Goal: Complete application form

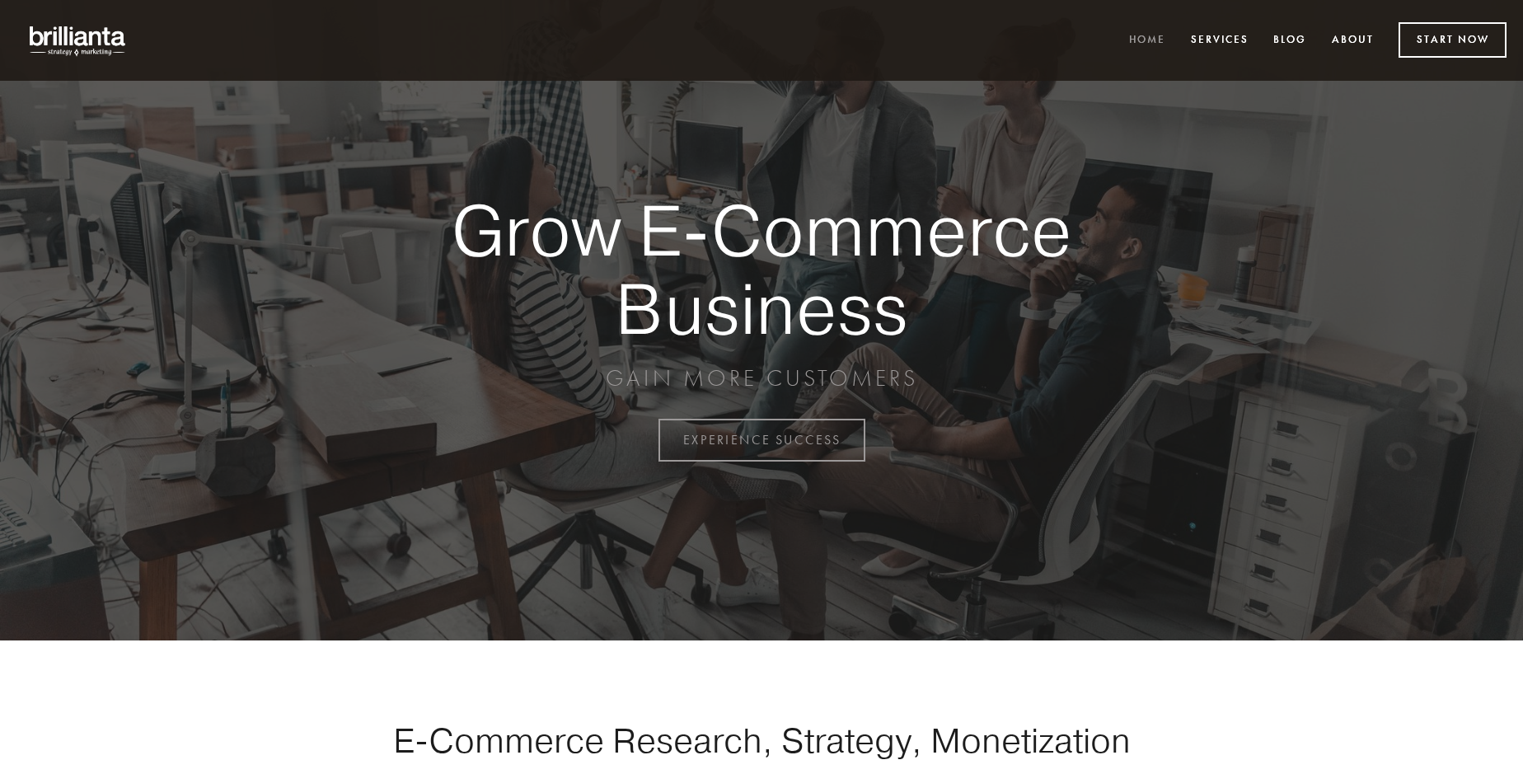
scroll to position [4320, 0]
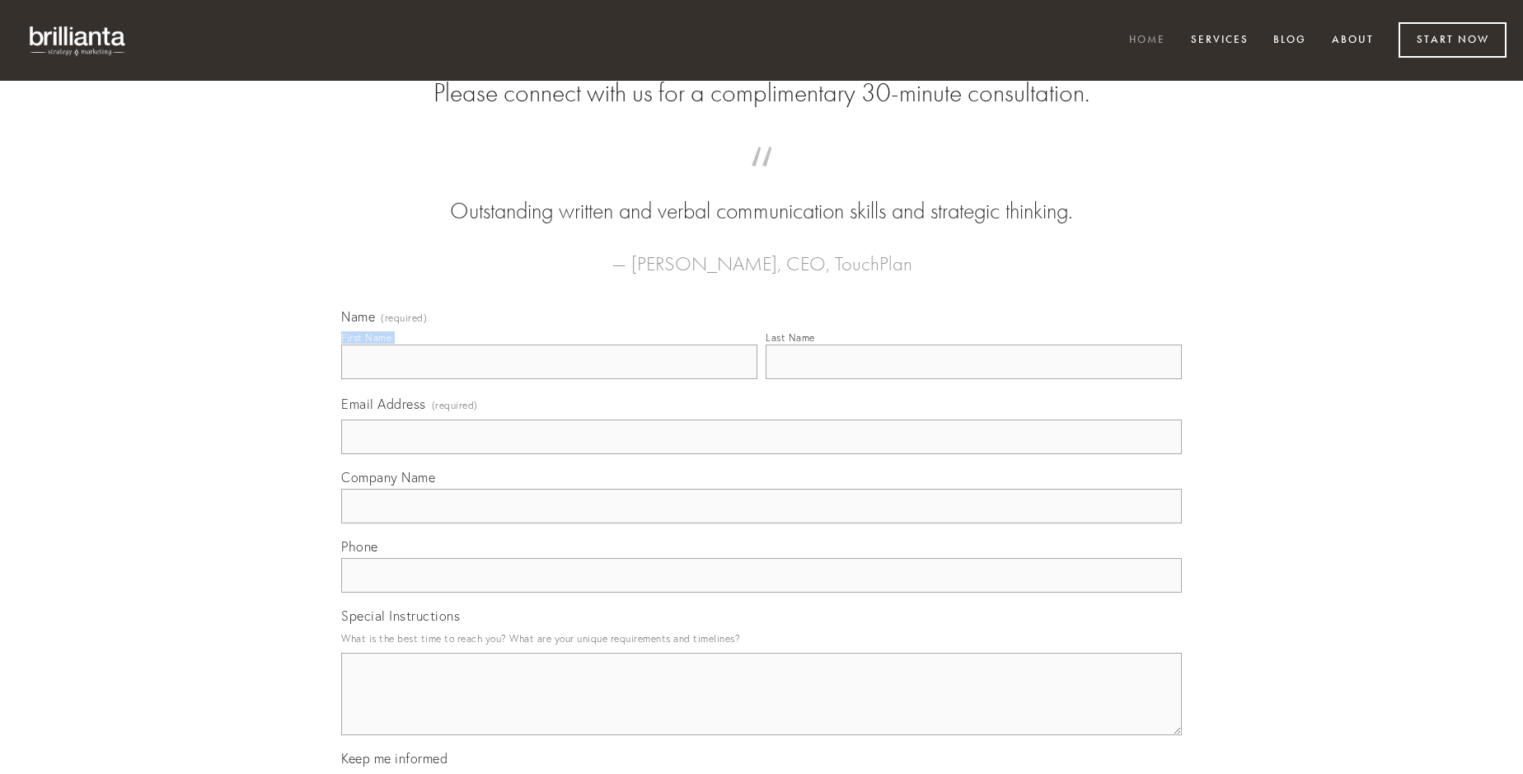
type input "[PERSON_NAME]"
click at [973, 379] on input "Last Name" at bounding box center [974, 361] width 416 height 35
type input "[PERSON_NAME]"
click at [761, 454] on input "Email Address (required)" at bounding box center [761, 436] width 841 height 35
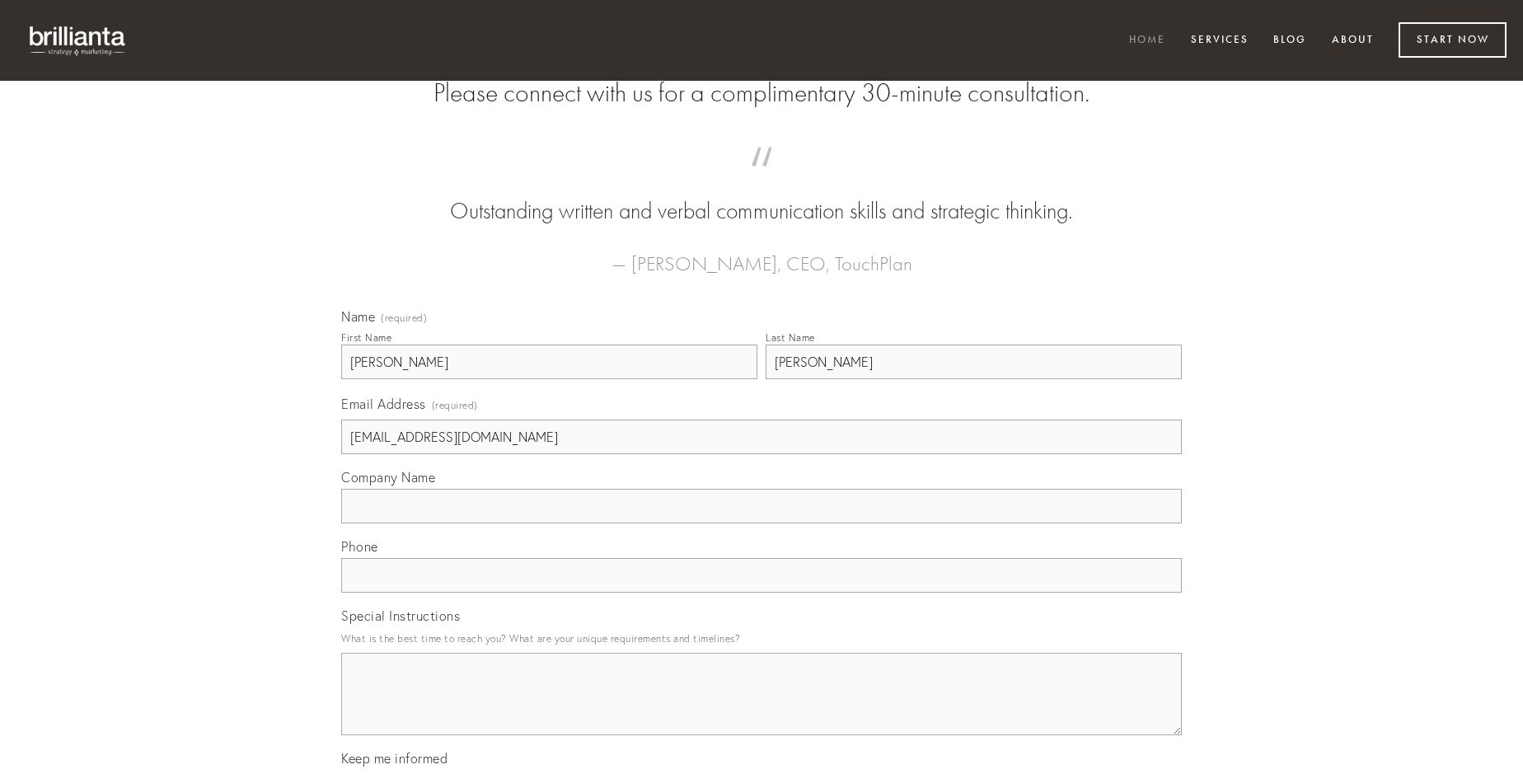
type input "[EMAIL_ADDRESS][DOMAIN_NAME]"
click at [761, 523] on input "Company Name" at bounding box center [761, 506] width 841 height 35
type input "aiunt"
click at [761, 592] on input "text" at bounding box center [761, 575] width 841 height 35
click at [761, 709] on textarea "Special Instructions" at bounding box center [761, 694] width 841 height 82
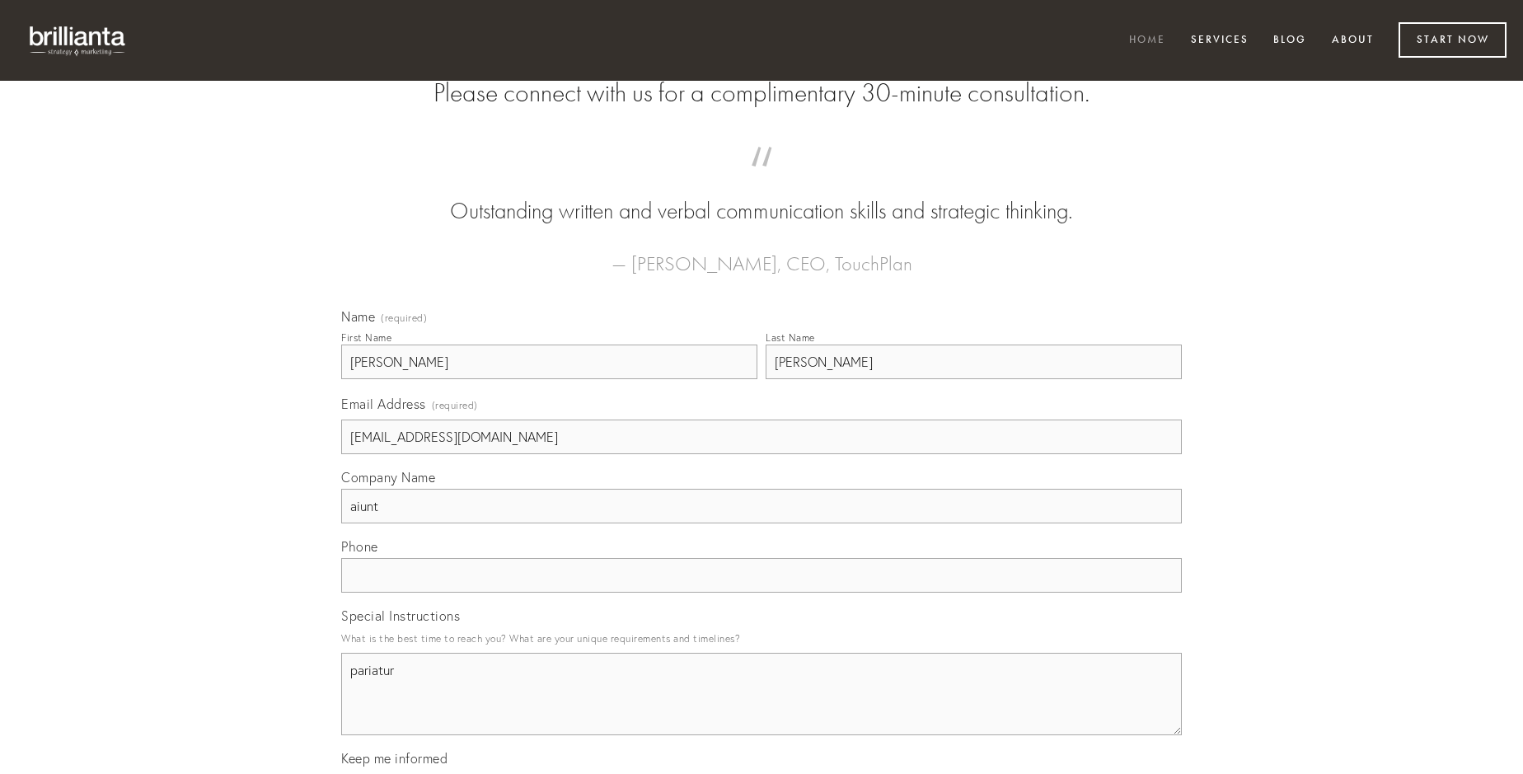
type textarea "pariatur"
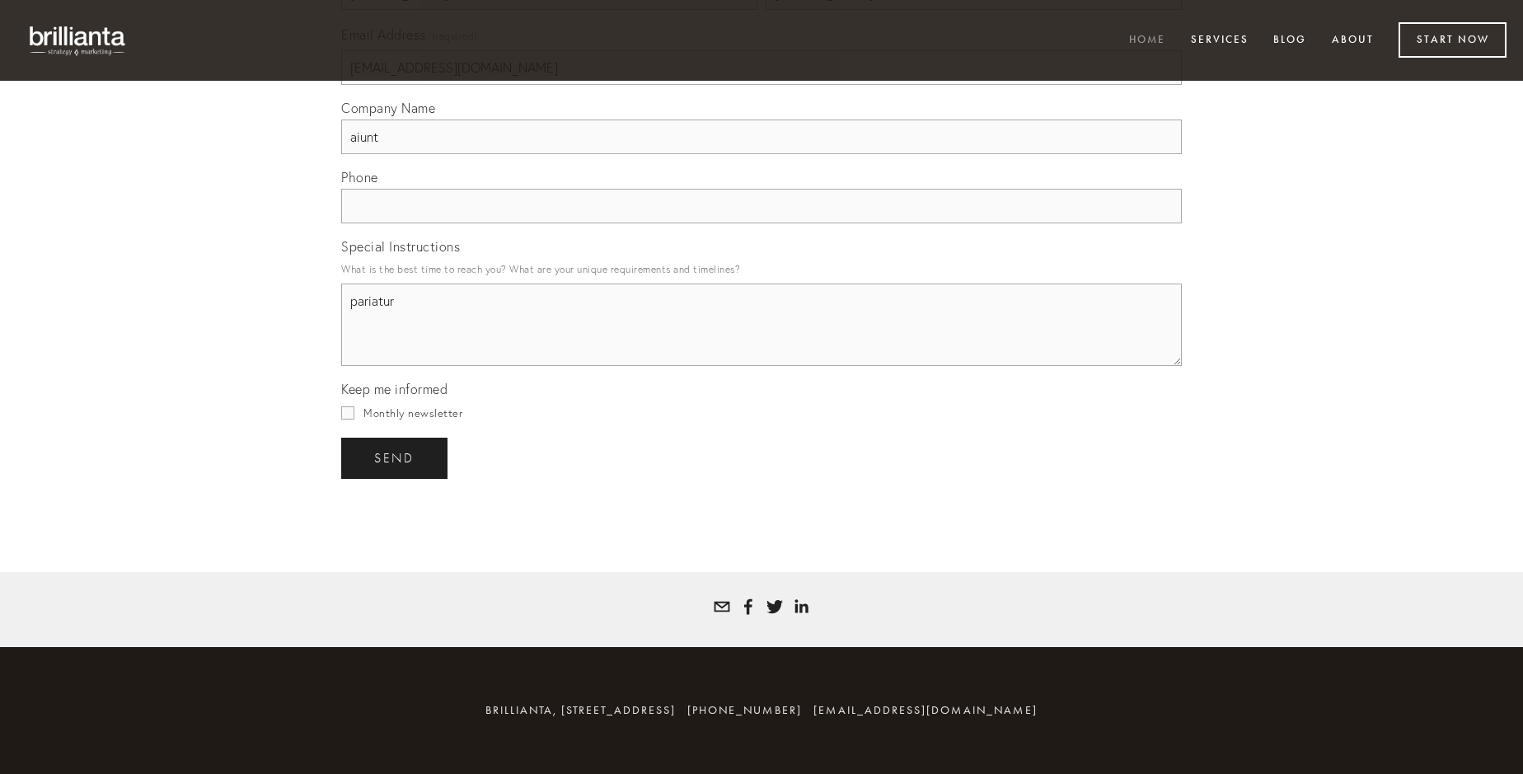
click at [396, 457] on span "send" at bounding box center [394, 458] width 40 height 15
